Goal: Information Seeking & Learning: Learn about a topic

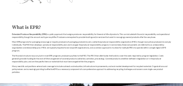
scroll to position [362, 0]
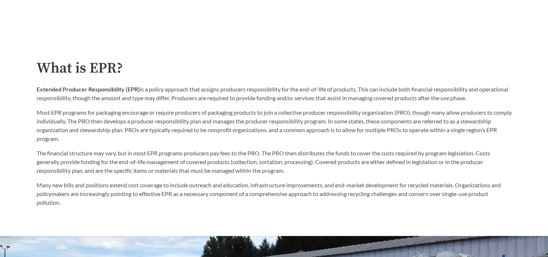
click at [148, 88] on p "Extended Producer Responsibility (EPR) is a policy approach that assigns produc…" at bounding box center [275, 93] width 476 height 17
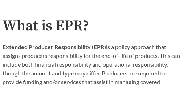
scroll to position [374, 0]
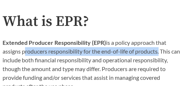
drag, startPoint x: 23, startPoint y: 52, endPoint x: 159, endPoint y: 50, distance: 135.9
click at [159, 50] on p "Extended Producer Responsibility (EPR) is a policy approach that assigns produc…" at bounding box center [92, 64] width 178 height 52
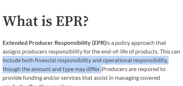
drag, startPoint x: 11, startPoint y: 60, endPoint x: 101, endPoint y: 66, distance: 90.4
click at [101, 66] on p "Extended Producer Responsibility (EPR) is a policy approach that assigns produc…" at bounding box center [92, 64] width 178 height 52
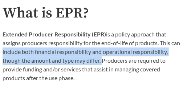
scroll to position [386, 0]
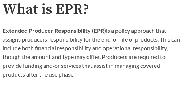
click at [104, 58] on p "Extended Producer Responsibility (EPR) is a policy approach that assigns produc…" at bounding box center [92, 52] width 178 height 52
drag, startPoint x: 103, startPoint y: 57, endPoint x: 78, endPoint y: 70, distance: 28.2
click at [78, 70] on p "Extended Producer Responsibility (EPR) is a policy approach that assigns produc…" at bounding box center [92, 52] width 178 height 52
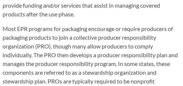
scroll to position [447, 0]
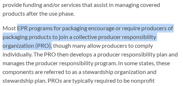
drag, startPoint x: 17, startPoint y: 26, endPoint x: 51, endPoint y: 42, distance: 37.1
click at [51, 42] on p "Most EPR programs for packaging encourage or require producers of packaging pro…" at bounding box center [92, 63] width 178 height 78
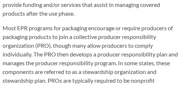
drag, startPoint x: 51, startPoint y: 42, endPoint x: 39, endPoint y: 52, distance: 15.5
click at [39, 52] on p "Most EPR programs for packaging encourage or require producers of packaging pro…" at bounding box center [92, 63] width 178 height 78
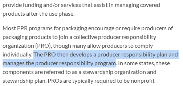
drag, startPoint x: 35, startPoint y: 53, endPoint x: 116, endPoint y: 61, distance: 80.9
click at [116, 61] on p "Most EPR programs for packaging encourage or require producers of packaging pro…" at bounding box center [92, 63] width 178 height 78
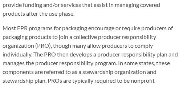
drag, startPoint x: 116, startPoint y: 61, endPoint x: 120, endPoint y: 63, distance: 4.4
click at [120, 63] on p "Most EPR programs for packaging encourage or require producers of packaging pro…" at bounding box center [92, 63] width 178 height 78
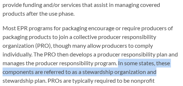
drag, startPoint x: 120, startPoint y: 63, endPoint x: 162, endPoint y: 71, distance: 43.1
click at [162, 71] on p "Most EPR programs for packaging encourage or require producers of packaging pro…" at bounding box center [92, 63] width 178 height 78
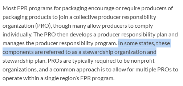
scroll to position [471, 0]
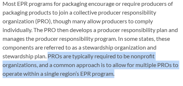
drag, startPoint x: 49, startPoint y: 54, endPoint x: 135, endPoint y: 69, distance: 87.8
click at [135, 69] on p "Most EPR programs for packaging encourage or require producers of packaging pro…" at bounding box center [92, 38] width 178 height 78
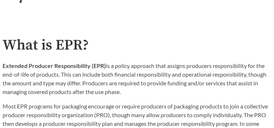
scroll to position [489, 0]
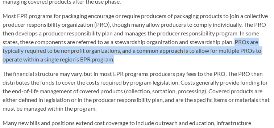
click at [132, 57] on p "Most EPR programs for packaging encourage or require producers of packaging pro…" at bounding box center [137, 38] width 269 height 52
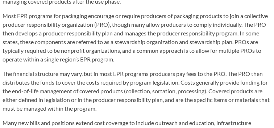
click at [145, 64] on div "The financial structure may vary, but in most EPR programs producers pay fees t…" at bounding box center [137, 109] width 269 height 90
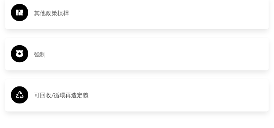
scroll to position [1613, 0]
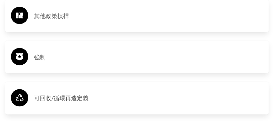
click at [42, 62] on h3 "強制" at bounding box center [148, 57] width 229 height 12
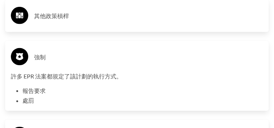
click at [42, 59] on h3 "強制" at bounding box center [148, 57] width 229 height 12
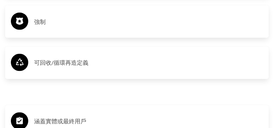
scroll to position [1649, 0]
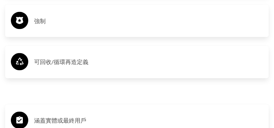
click at [62, 67] on h3 "可回收/循環再造定義" at bounding box center [148, 63] width 229 height 12
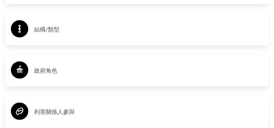
scroll to position [2356, 0]
